Goal: Information Seeking & Learning: Learn about a topic

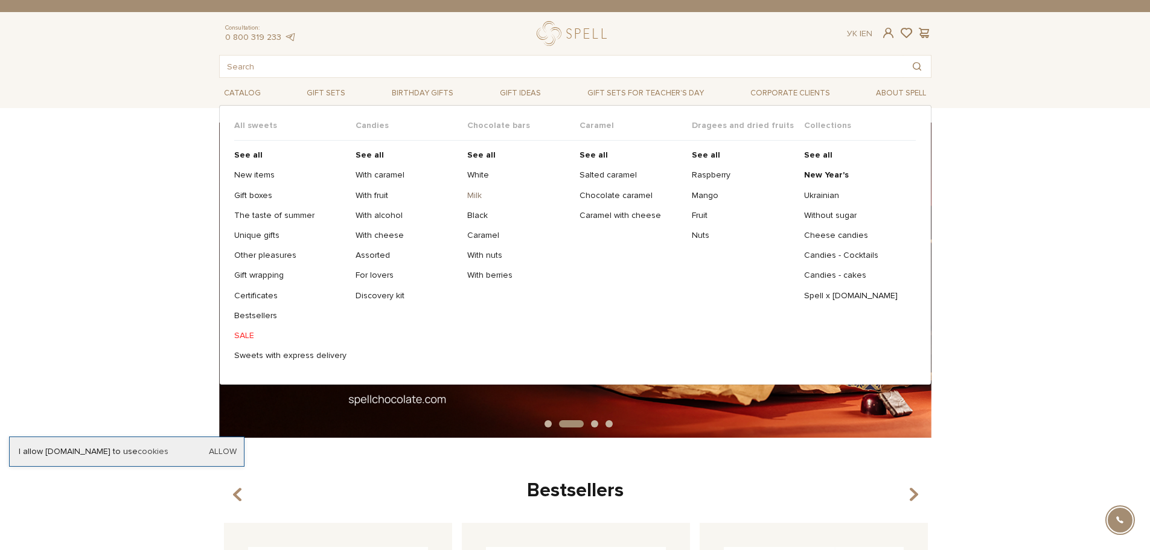
click at [472, 193] on link "Milk" at bounding box center [518, 195] width 103 height 11
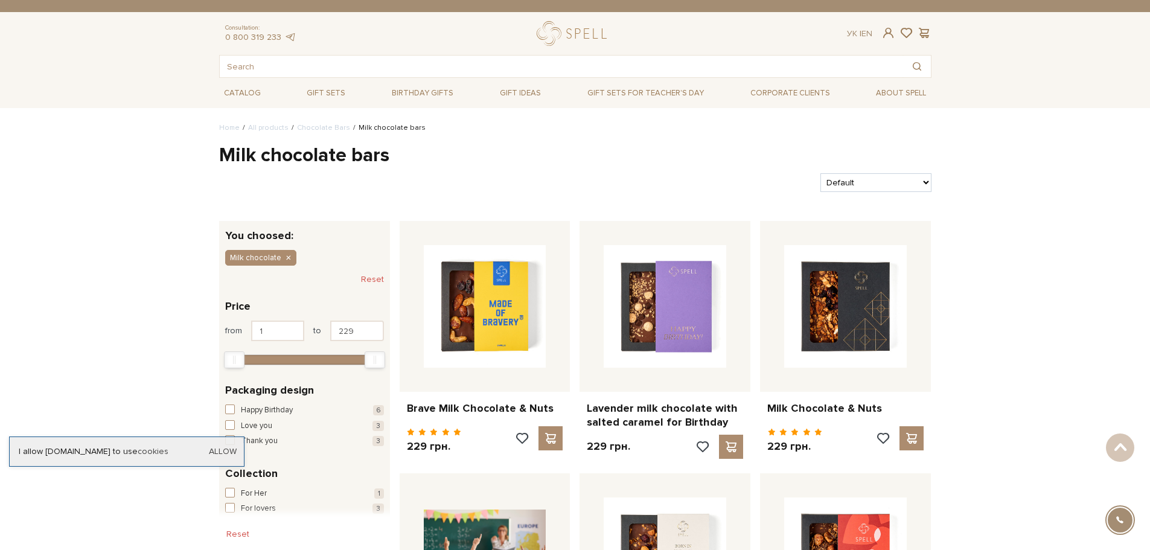
drag, startPoint x: 973, startPoint y: 374, endPoint x: 993, endPoint y: 179, distance: 195.4
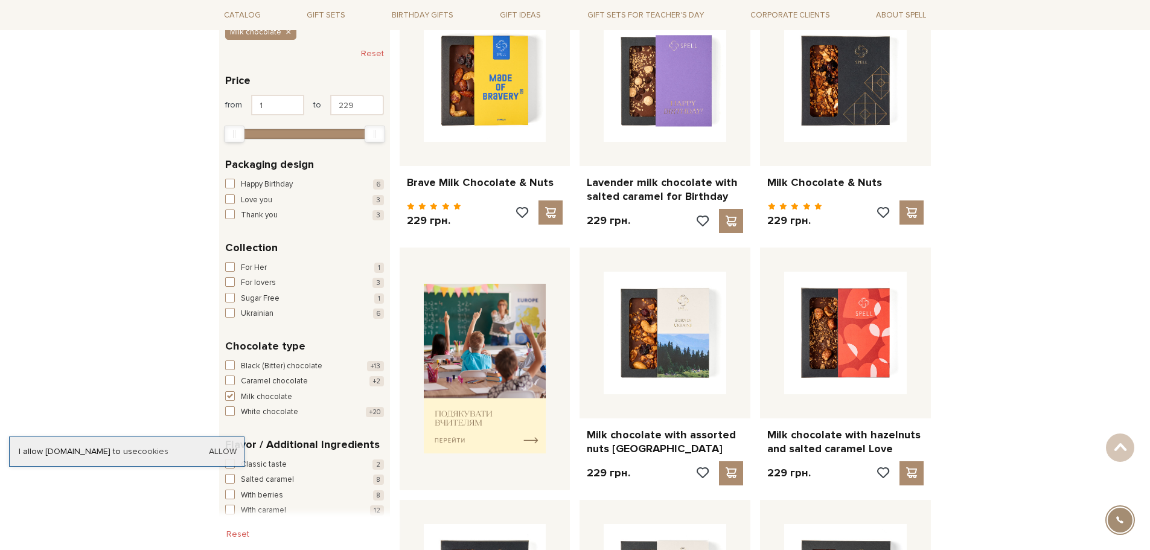
drag, startPoint x: 993, startPoint y: 244, endPoint x: 970, endPoint y: 348, distance: 106.8
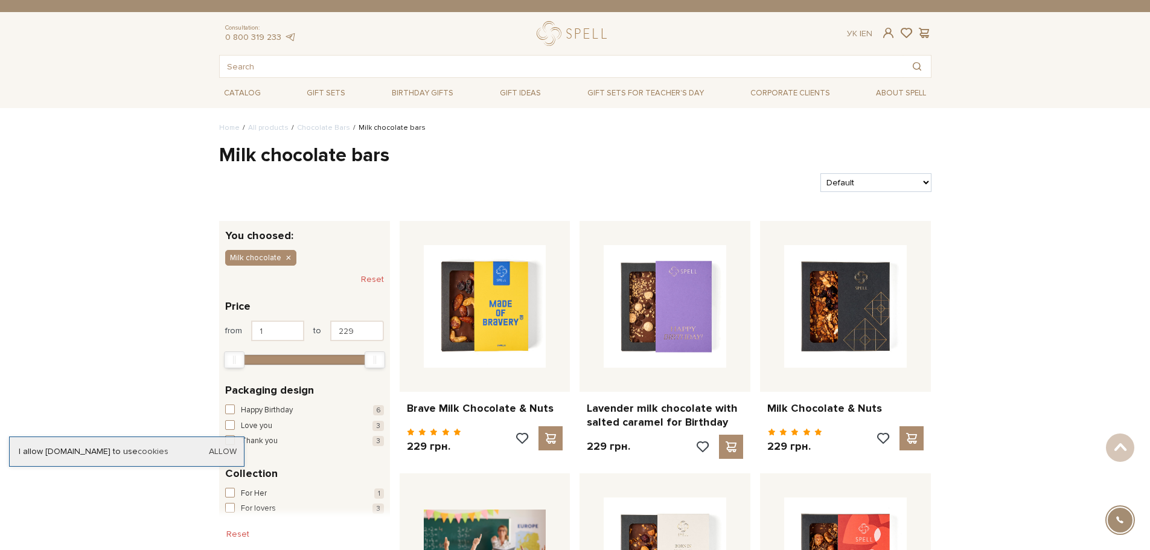
drag, startPoint x: 970, startPoint y: 348, endPoint x: 931, endPoint y: 58, distance: 293.0
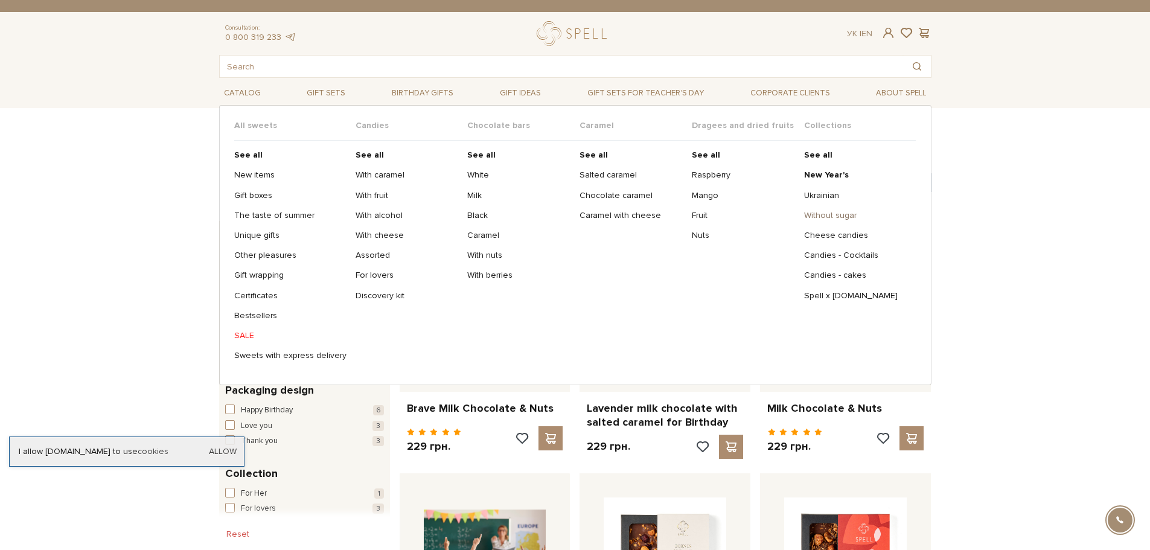
click at [832, 214] on link "Without sugar" at bounding box center [855, 215] width 103 height 11
